Goal: Transaction & Acquisition: Book appointment/travel/reservation

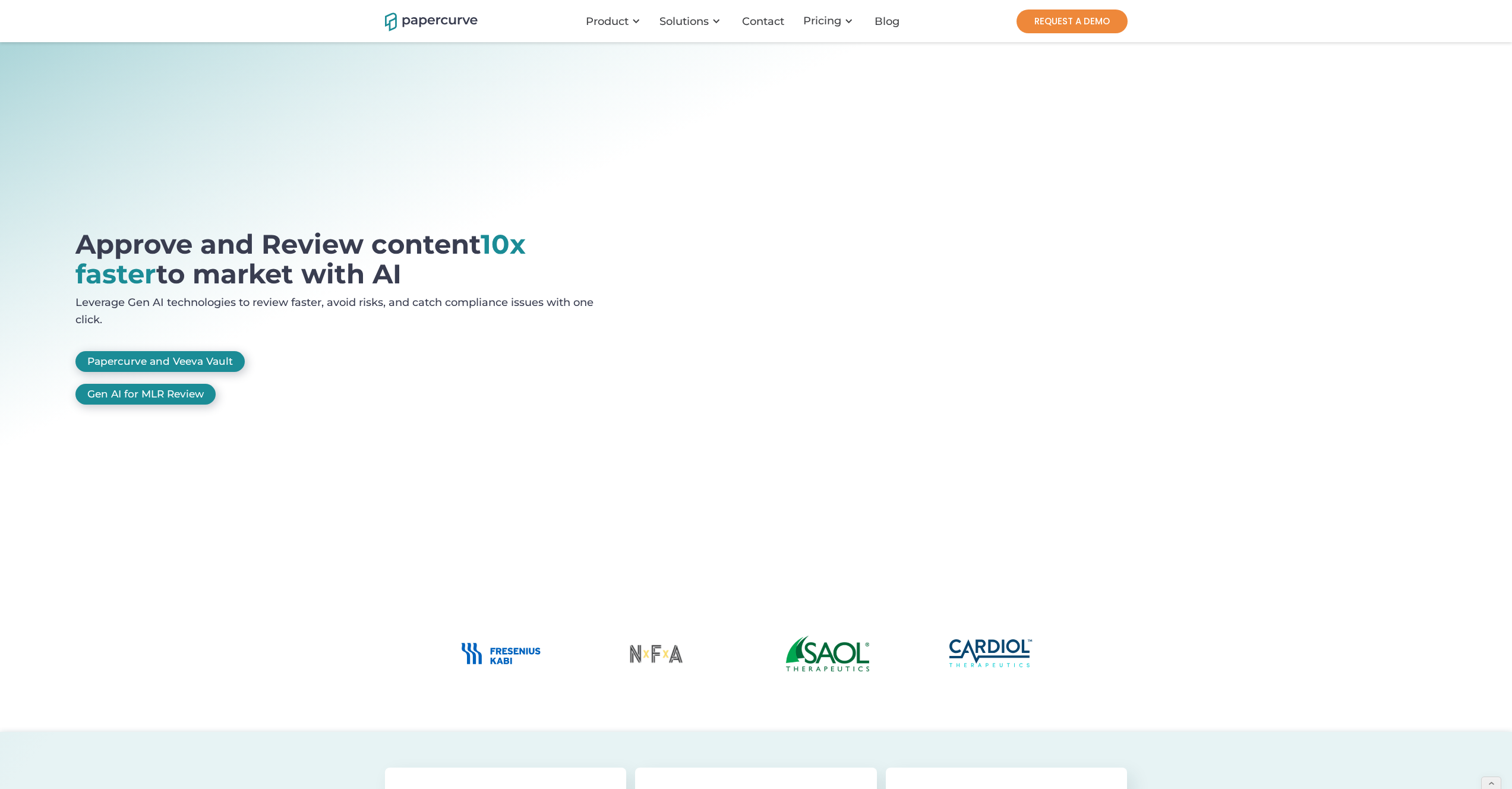
click at [1024, 26] on link "REQUEST A DEMO" at bounding box center [1072, 21] width 111 height 24
